Goal: Communication & Community: Answer question/provide support

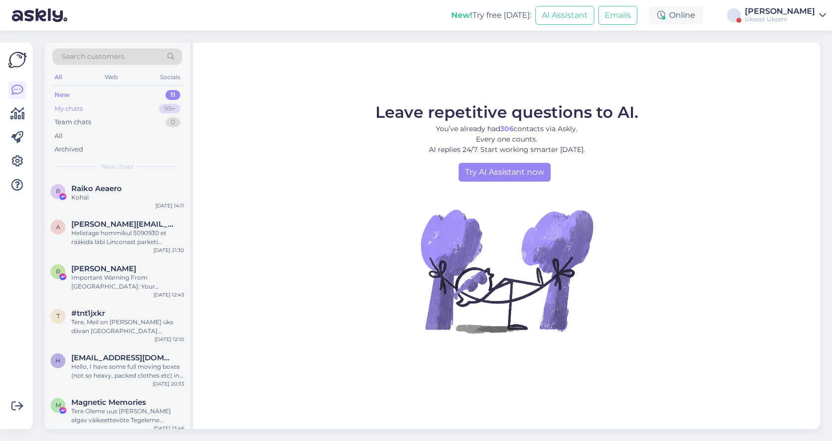
click at [88, 107] on div "My chats 99+" at bounding box center [117, 109] width 130 height 14
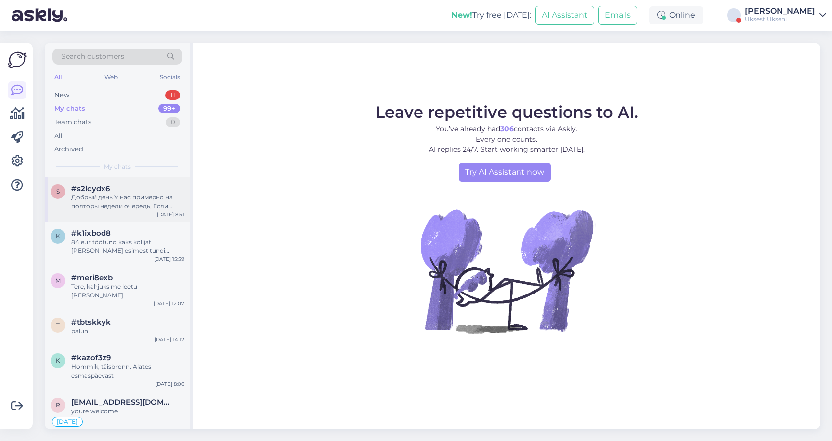
click at [146, 196] on div "Добрый день У нас примерно на полторы недели очередь, Если [PERSON_NAME] быстро…" at bounding box center [127, 202] width 113 height 18
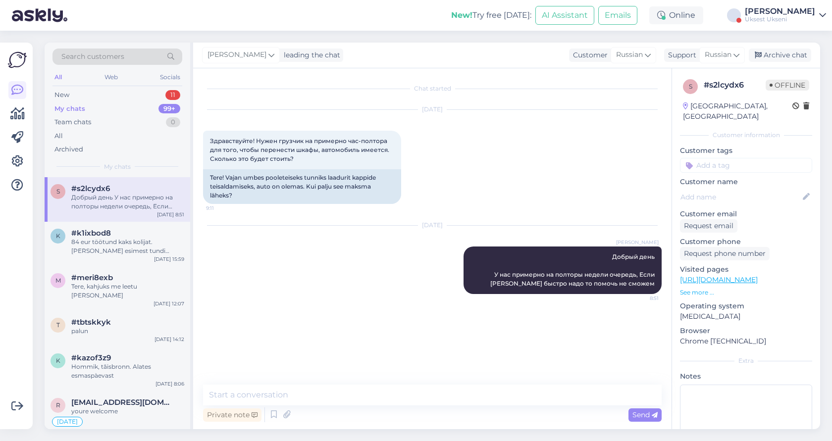
click at [812, 15] on div "[PERSON_NAME]" at bounding box center [780, 11] width 70 height 8
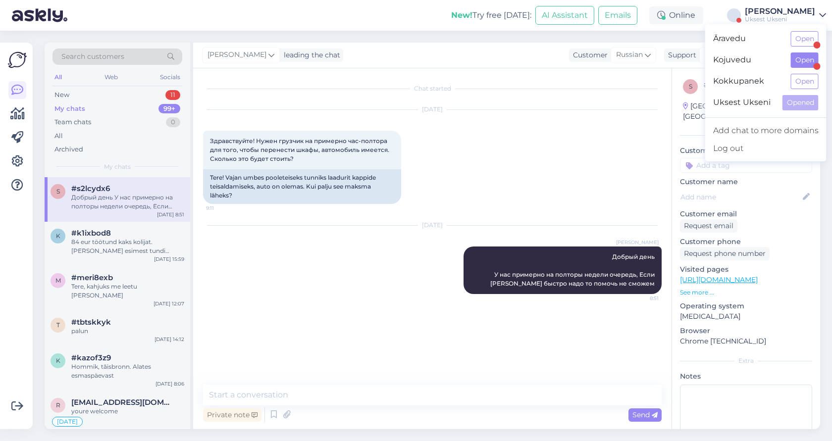
click at [808, 62] on button "Open" at bounding box center [805, 59] width 28 height 15
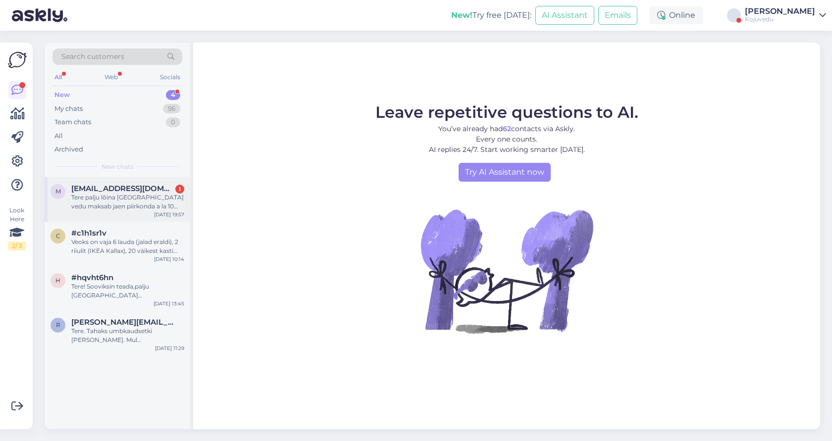
click at [95, 201] on div "Tere palju lõina hispaaniasse vedu maksab jaen piirkonda a la 10 sellist suurem…" at bounding box center [127, 202] width 113 height 18
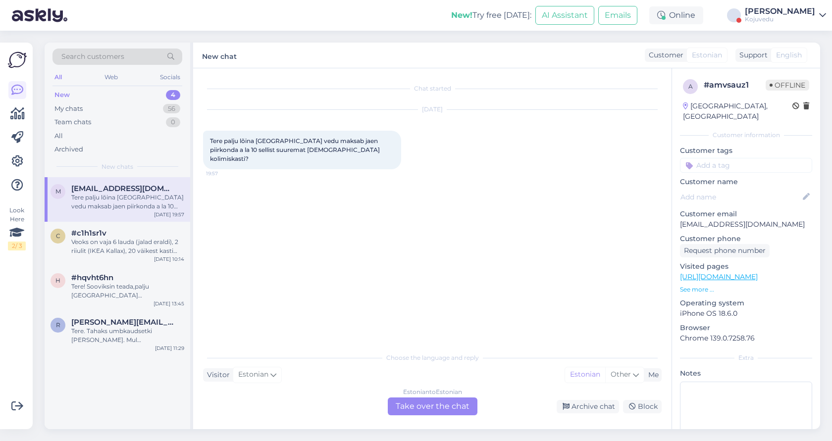
click at [428, 407] on div "Estonian to Estonian Take over the chat" at bounding box center [433, 407] width 90 height 18
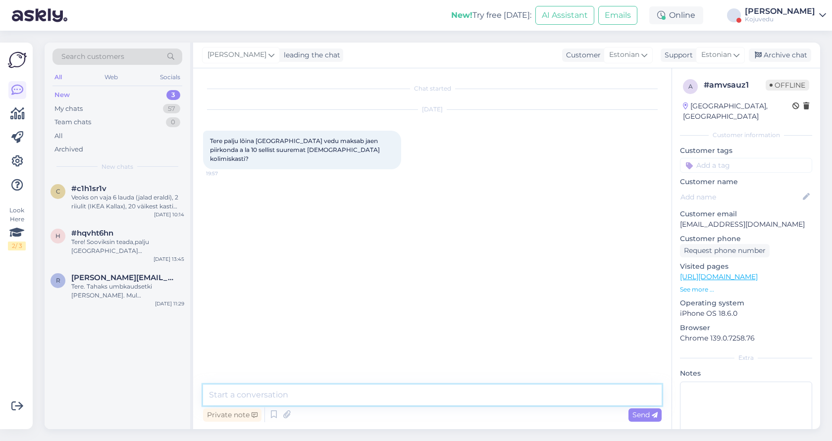
click at [370, 397] on textarea at bounding box center [432, 395] width 458 height 21
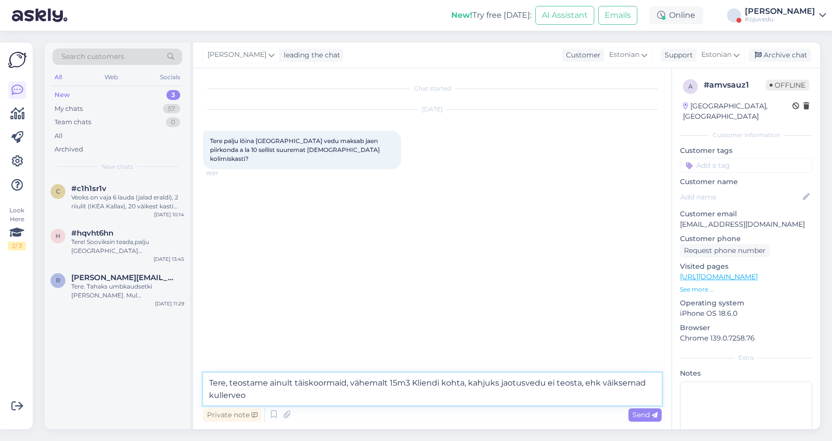
type textarea "Tere, teostame ainult täiskoormaid, vähemalt 15m3 Kliendi kohta, kahjuks jaotus…"
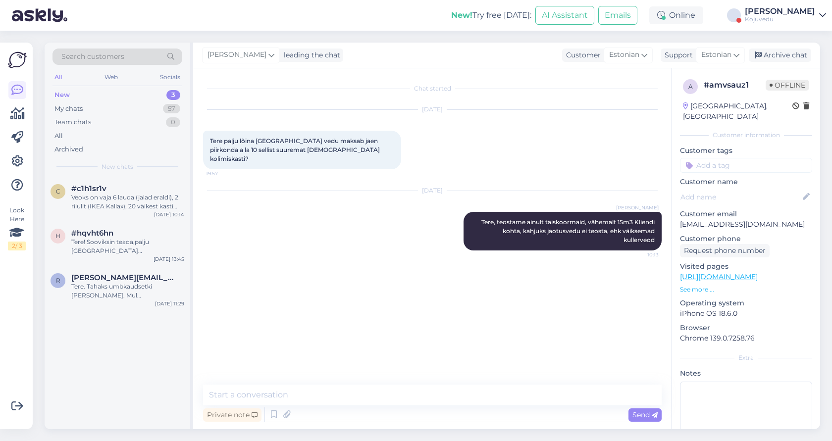
click at [801, 16] on div "Kojuvedu" at bounding box center [780, 19] width 70 height 8
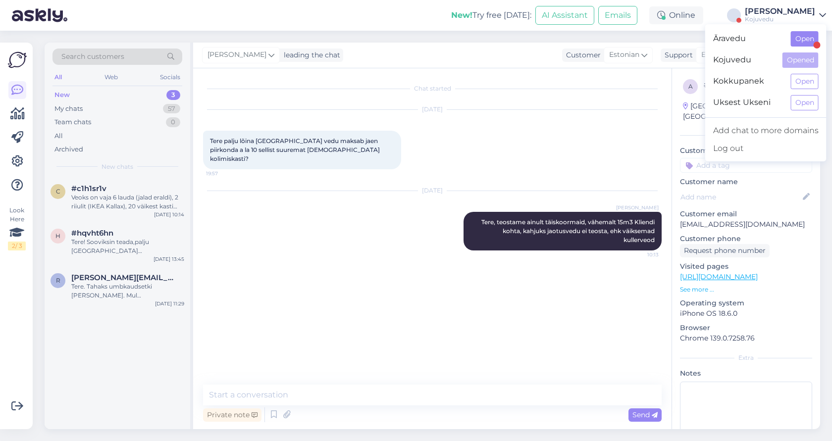
click at [805, 37] on button "Open" at bounding box center [805, 38] width 28 height 15
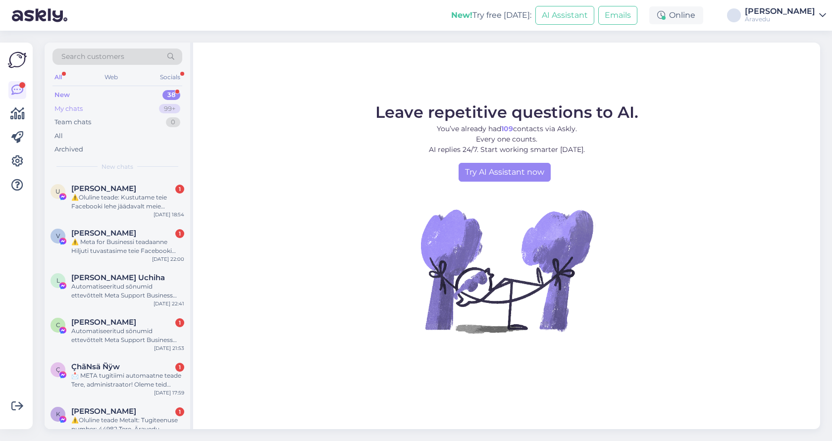
click at [75, 113] on div "My chats 99+" at bounding box center [117, 109] width 130 height 14
click at [798, 12] on div "[PERSON_NAME]" at bounding box center [780, 11] width 70 height 8
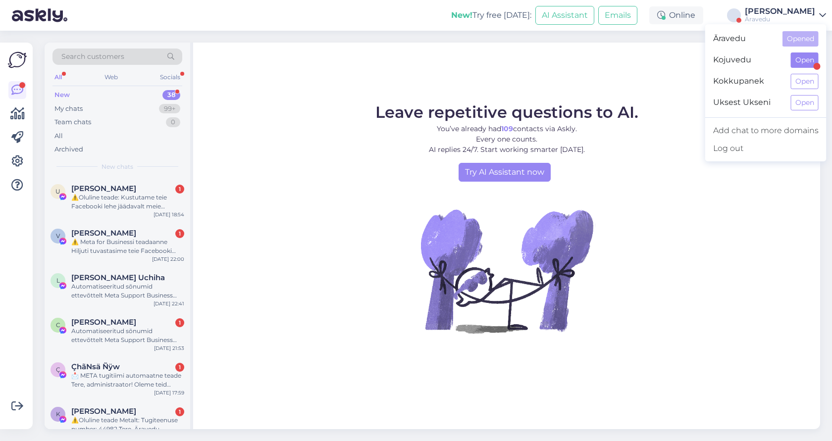
click at [802, 63] on button "Open" at bounding box center [805, 59] width 28 height 15
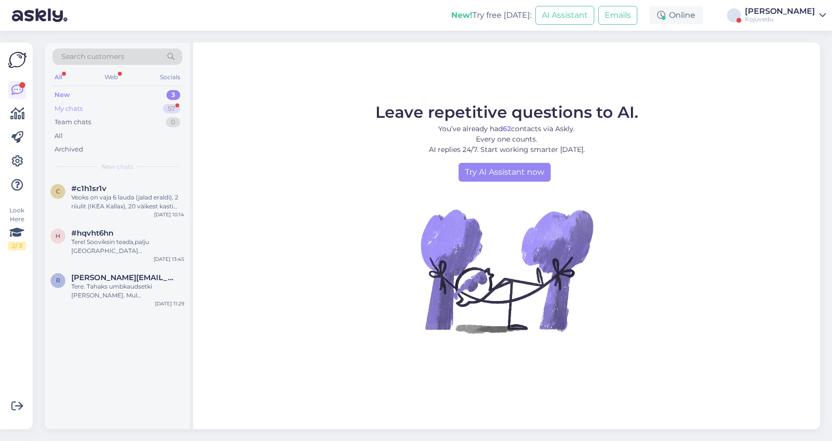
click at [82, 110] on div "My chats" at bounding box center [68, 109] width 28 height 10
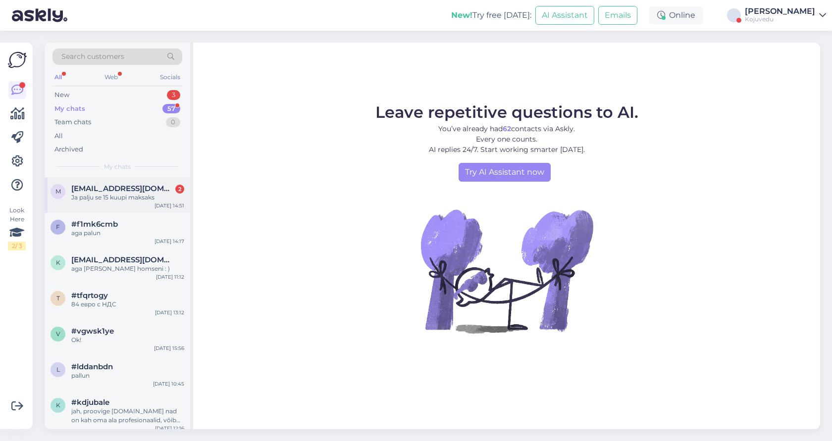
click at [141, 201] on div "m maeniit@gmail.com 2 Ja palju se 15 kuupi maksaks Aug 26 14:51" at bounding box center [118, 195] width 146 height 36
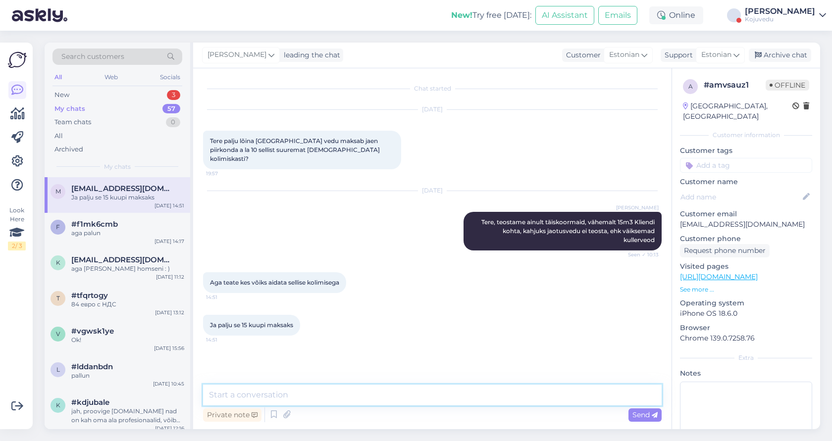
click at [322, 397] on textarea at bounding box center [432, 395] width 458 height 21
type textarea "Ainult transport või koos pakkimisega, peale ja mahalaadimisega korterisse?"
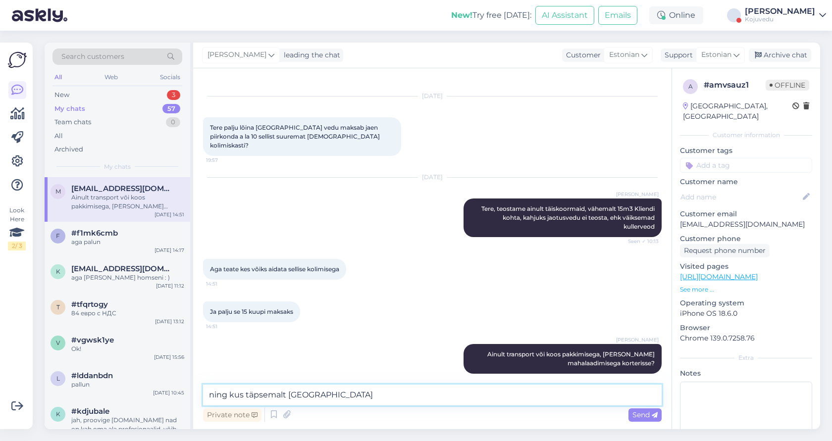
type textarea "ning kus täpsemalt Hispaanias"
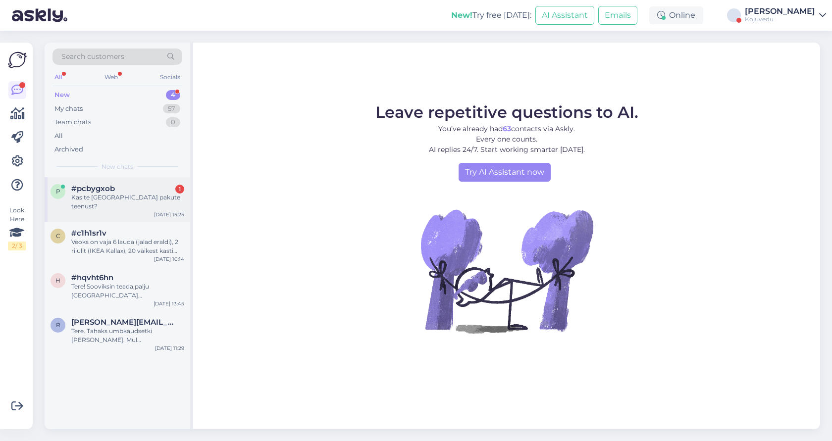
click at [129, 197] on div "Kas te Tartus pakute teenust?" at bounding box center [127, 202] width 113 height 18
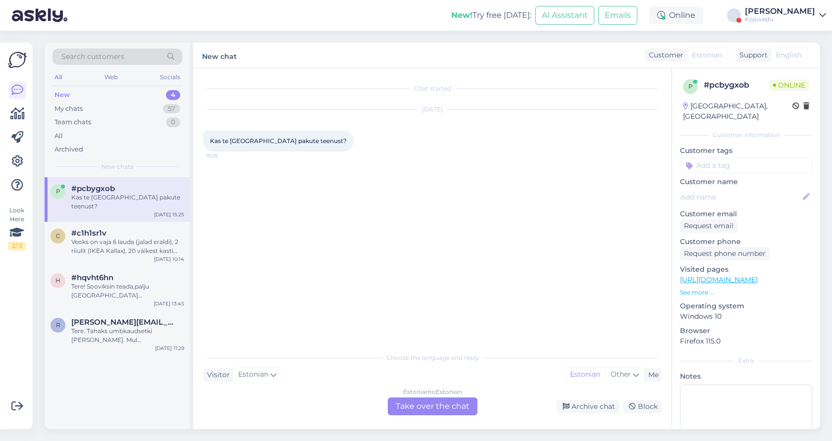
click at [422, 408] on div "Estonian to Estonian Take over the chat" at bounding box center [433, 407] width 90 height 18
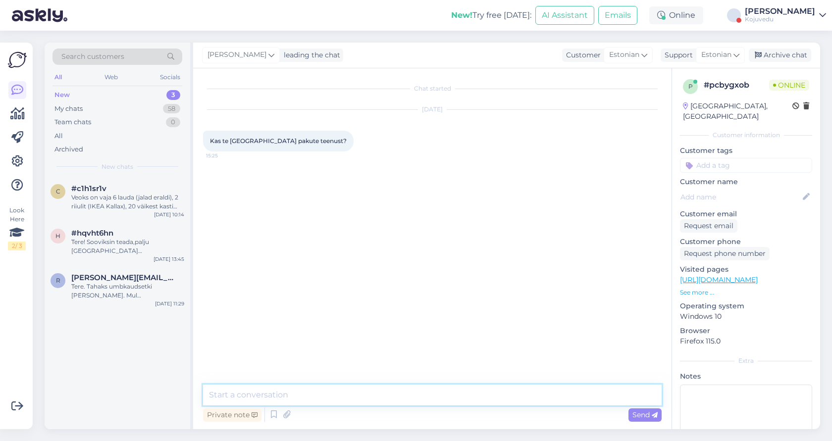
click at [408, 396] on textarea at bounding box center [432, 395] width 458 height 21
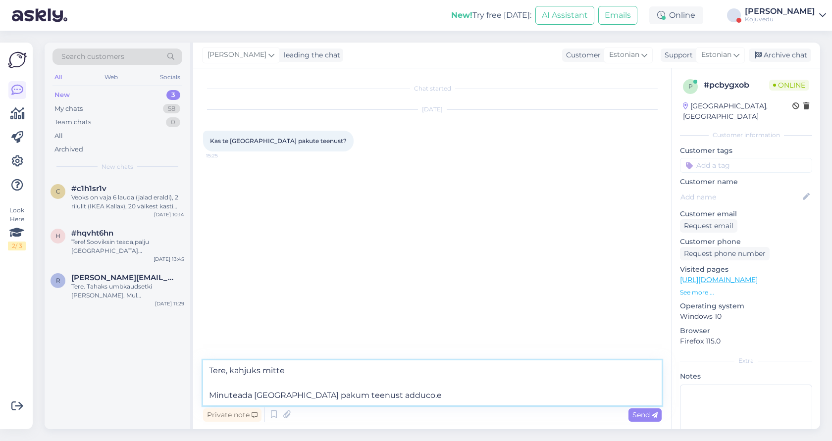
type textarea "Tere, kahjuks mitte Minuteada Tartus pakum teenust adduco.ee"
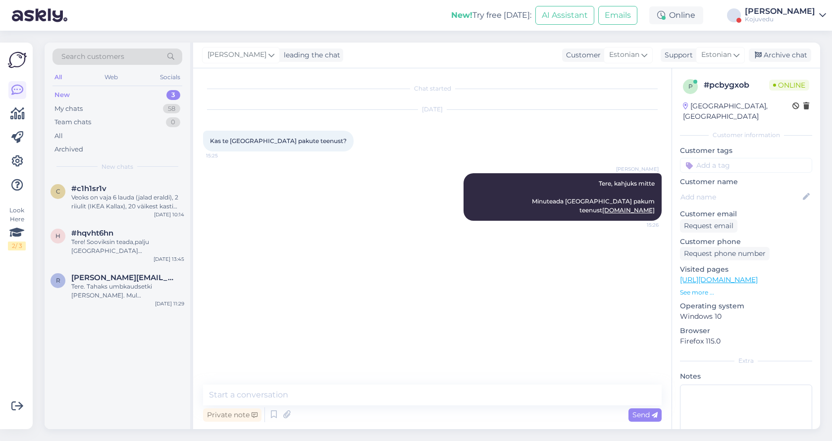
click at [137, 0] on div "New! Try free today: AI Assistant Emails Online Артём Вэльсио Kojuvedu" at bounding box center [416, 15] width 832 height 31
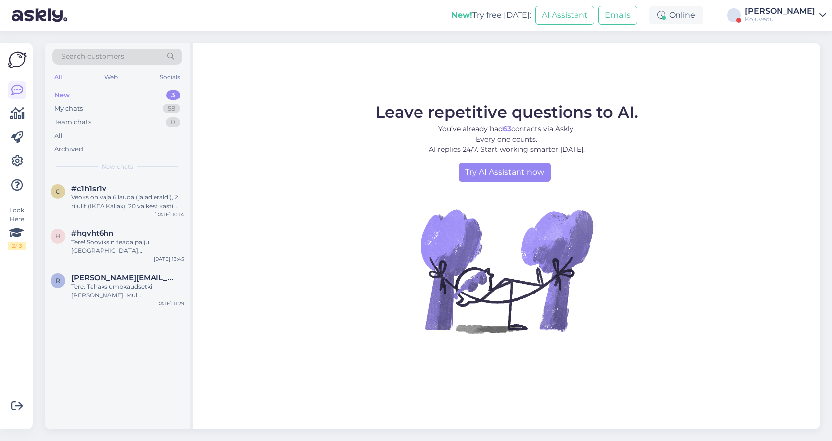
click at [776, 18] on div "Kojuvedu" at bounding box center [780, 19] width 70 height 8
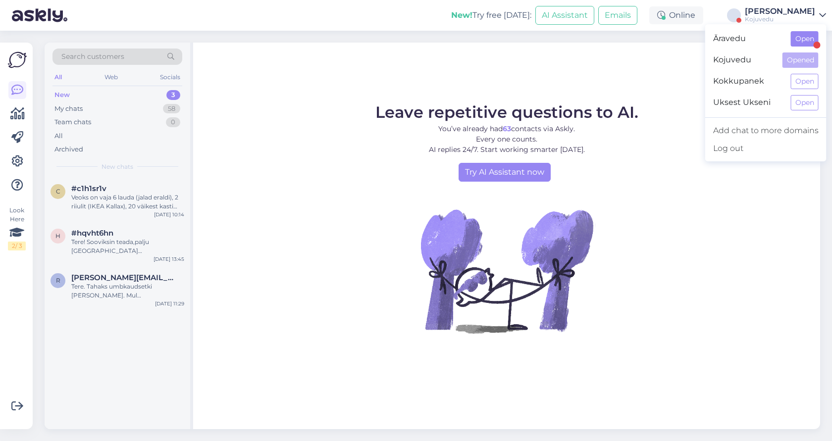
click at [806, 40] on button "Open" at bounding box center [805, 38] width 28 height 15
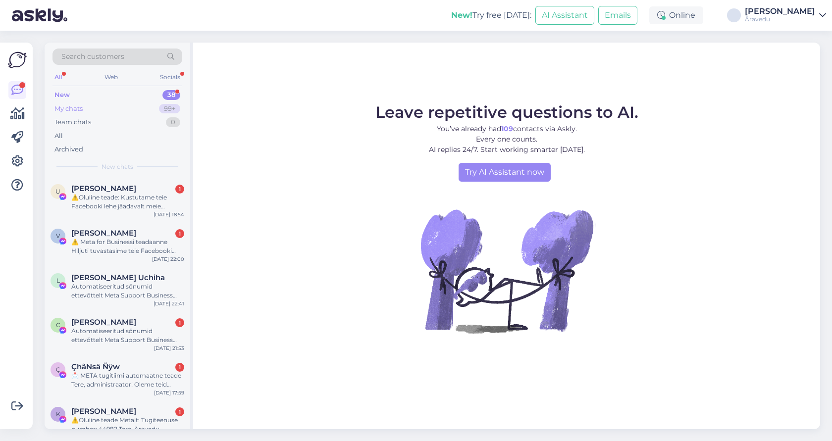
click at [89, 111] on div "My chats 99+" at bounding box center [117, 109] width 130 height 14
click at [761, 18] on div "Äravedu" at bounding box center [780, 19] width 70 height 8
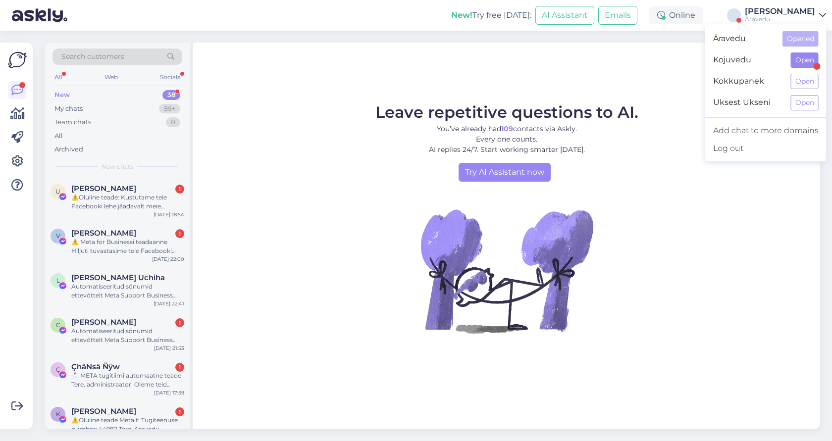
click at [797, 65] on button "Open" at bounding box center [805, 59] width 28 height 15
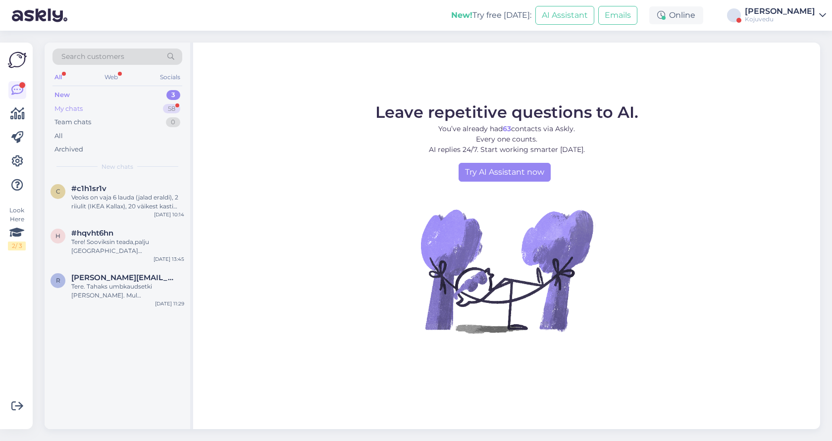
click at [88, 107] on div "My chats 58" at bounding box center [117, 109] width 130 height 14
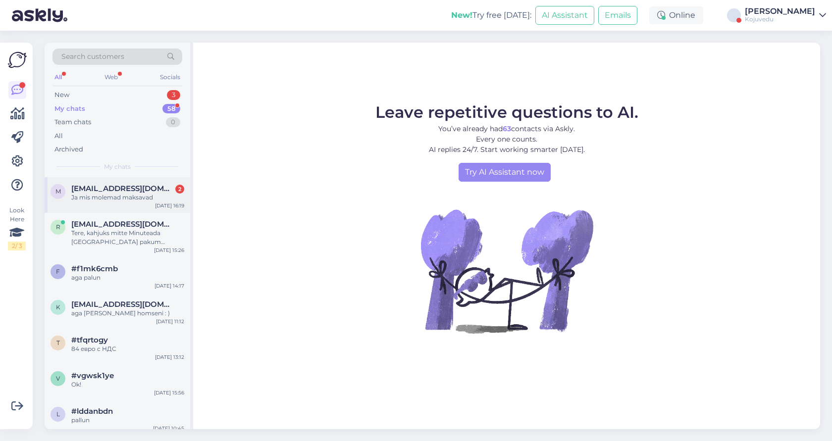
click at [142, 199] on div "Ja mis molemad maksavad" at bounding box center [127, 197] width 113 height 9
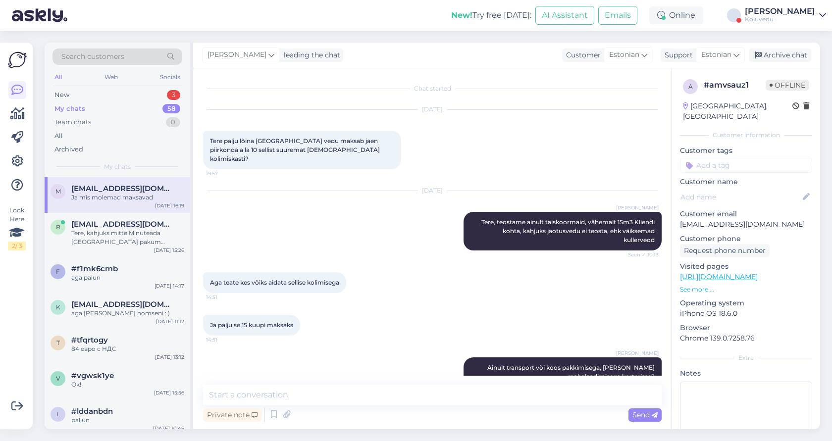
scroll to position [141, 0]
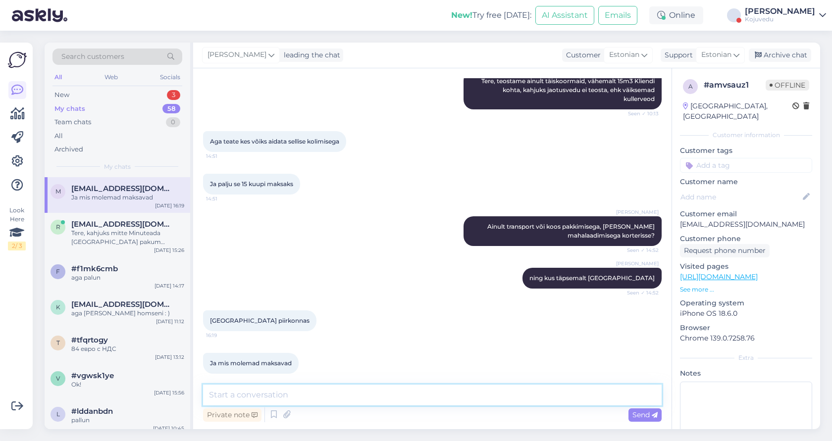
click at [353, 398] on textarea at bounding box center [432, 395] width 458 height 21
click at [219, 317] on span "[GEOGRAPHIC_DATA] piirkonnas" at bounding box center [260, 320] width 100 height 7
copy span "Jaen"
click at [283, 395] on textarea at bounding box center [432, 395] width 458 height 21
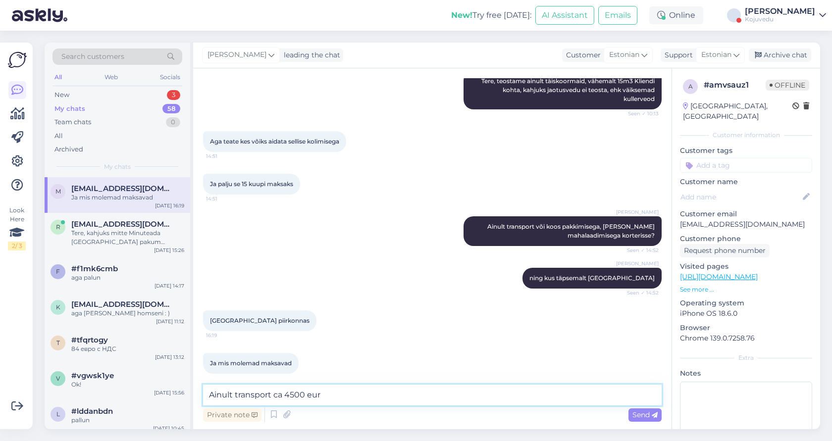
drag, startPoint x: 309, startPoint y: 394, endPoint x: 340, endPoint y: 394, distance: 30.7
click at [340, 394] on textarea "Ainult transport ca 4500 eur" at bounding box center [432, 395] width 458 height 21
click at [308, 395] on textarea "Ainult transport ca 4500 -10 000 eur" at bounding box center [432, 395] width 458 height 21
click at [292, 396] on textarea "Ainult transport ca 4500 - 10 000 eur" at bounding box center [432, 395] width 458 height 21
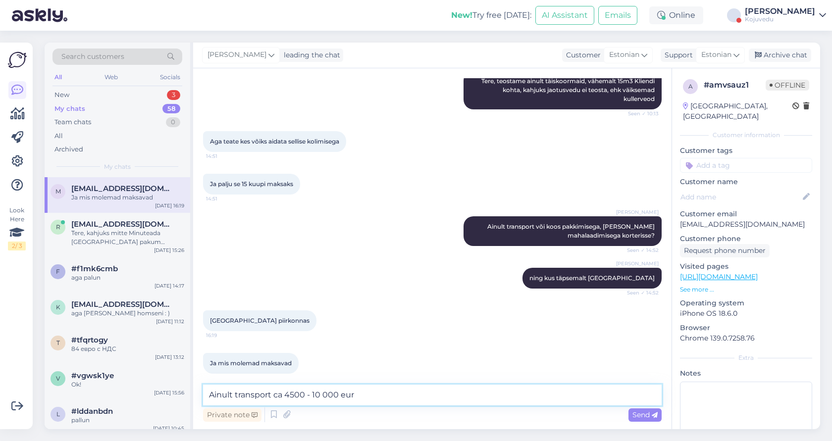
click at [277, 397] on textarea "Ainult transport ca 4500 - 10 000 eur" at bounding box center [432, 395] width 458 height 21
click at [313, 396] on textarea "Ainult transport ca 4500 - 10 000 eur" at bounding box center [432, 395] width 458 height 21
type textarea "Ainult transport ca 4500 - pale ja mahalaadimine, pakkimne ca 10 000 eur"
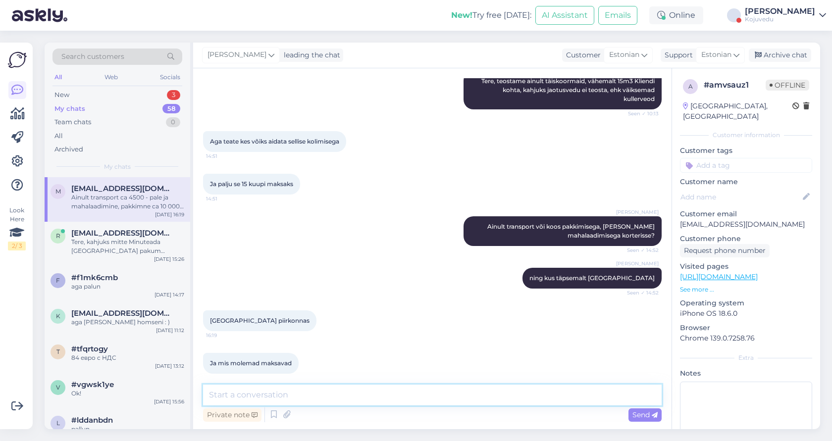
scroll to position [193, 0]
